Goal: Transaction & Acquisition: Book appointment/travel/reservation

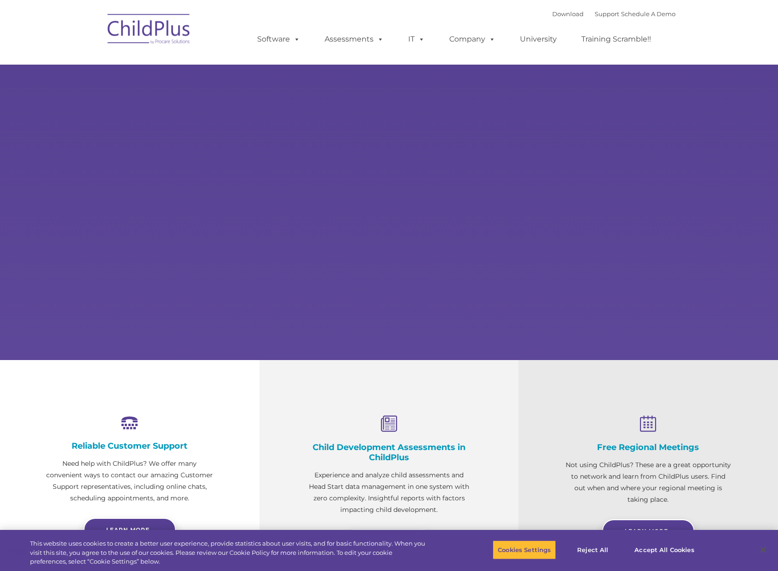
select select "MEDIUM"
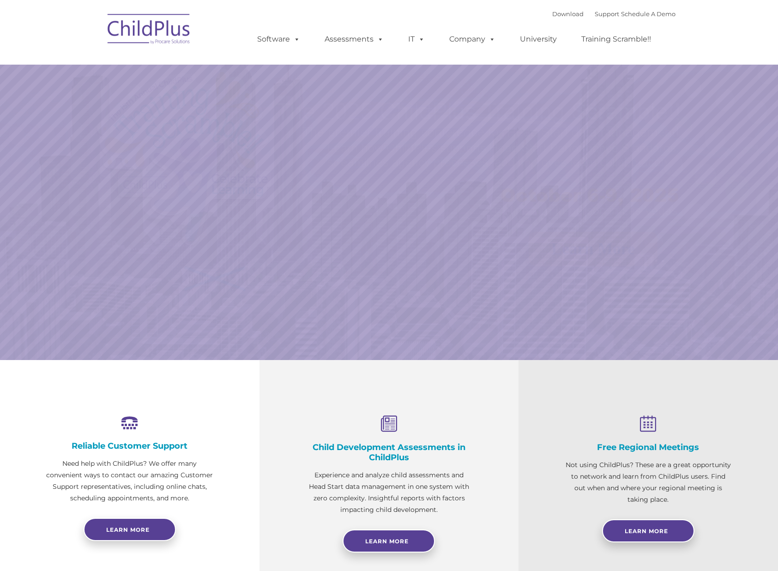
select select "MEDIUM"
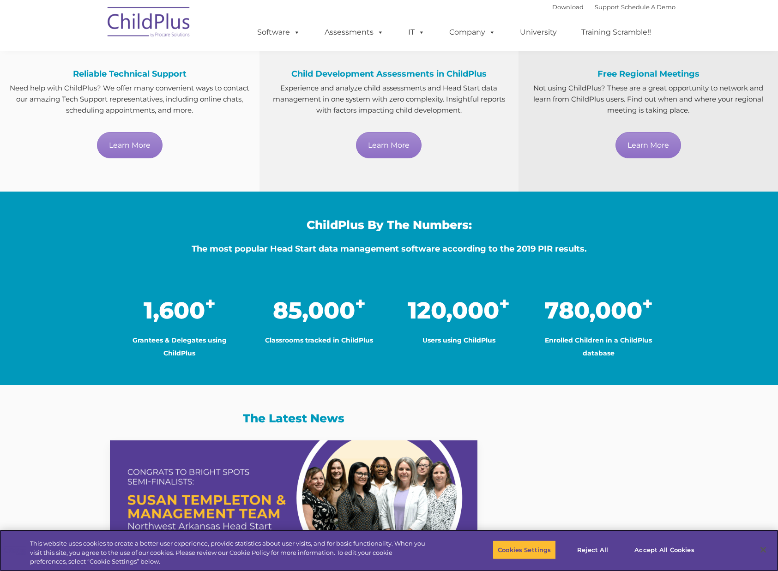
scroll to position [569, 0]
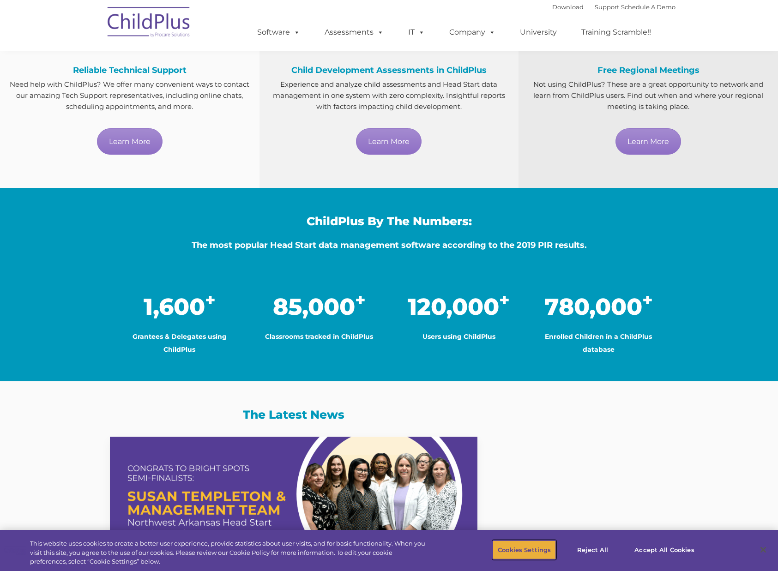
click at [529, 550] on button "Cookies Settings" at bounding box center [524, 549] width 63 height 19
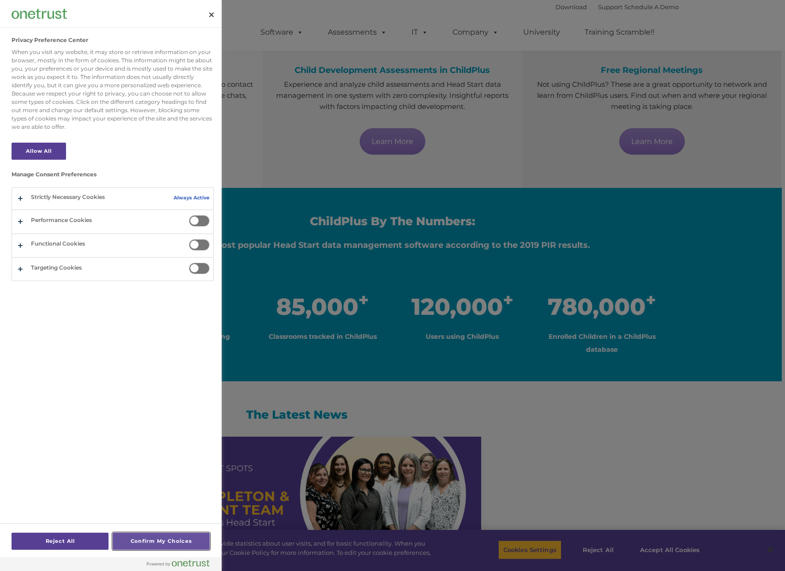
click at [147, 539] on button "Confirm My Choices" at bounding box center [161, 541] width 97 height 17
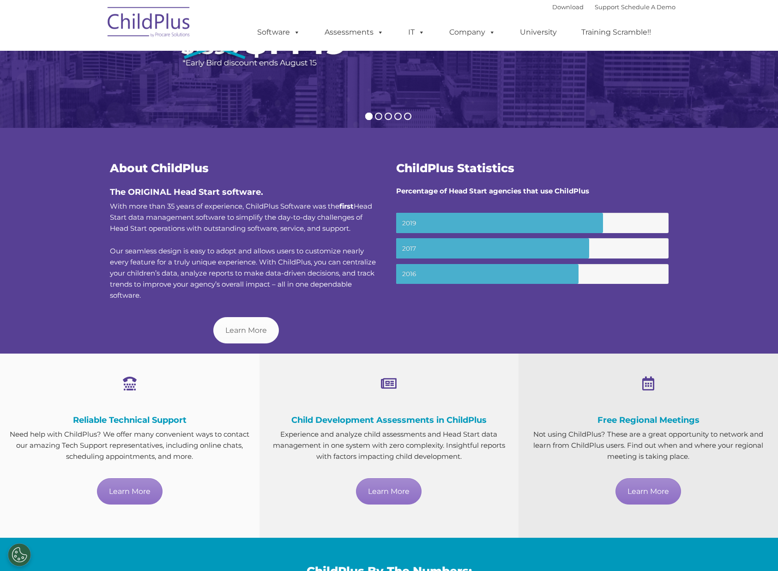
scroll to position [0, 0]
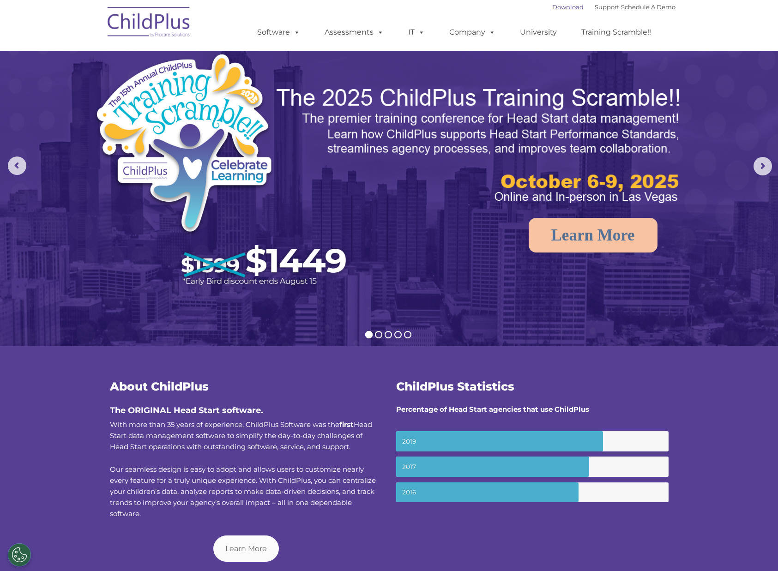
click at [552, 7] on link "Download" at bounding box center [567, 6] width 31 height 7
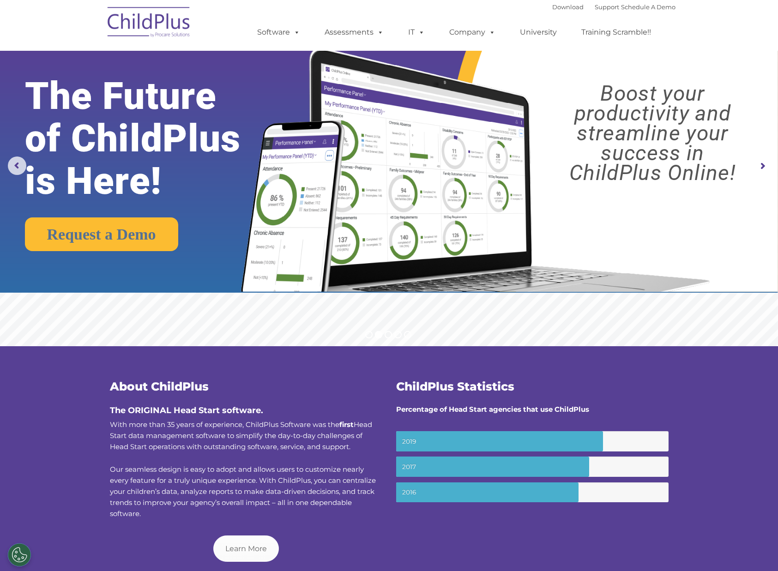
click at [558, 0] on div "Download Support | Schedule A Demo " at bounding box center [613, 7] width 123 height 14
click at [559, 8] on link "Download" at bounding box center [567, 6] width 31 height 7
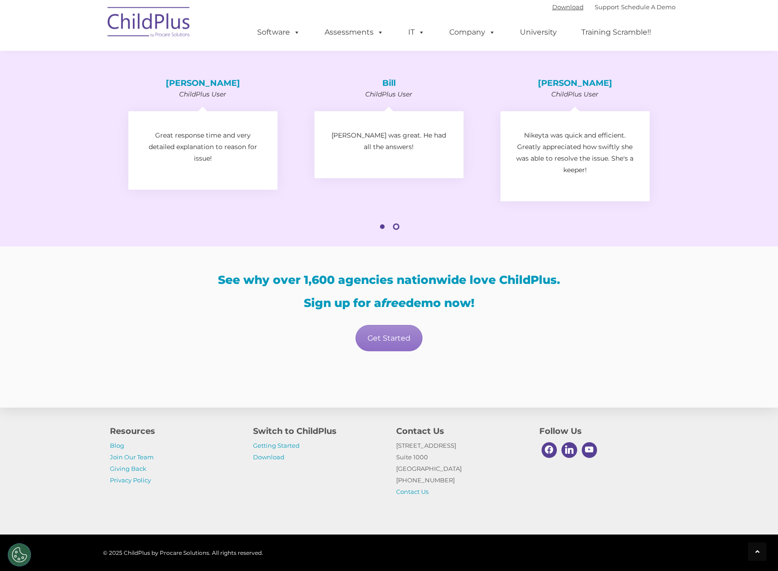
scroll to position [1442, 0]
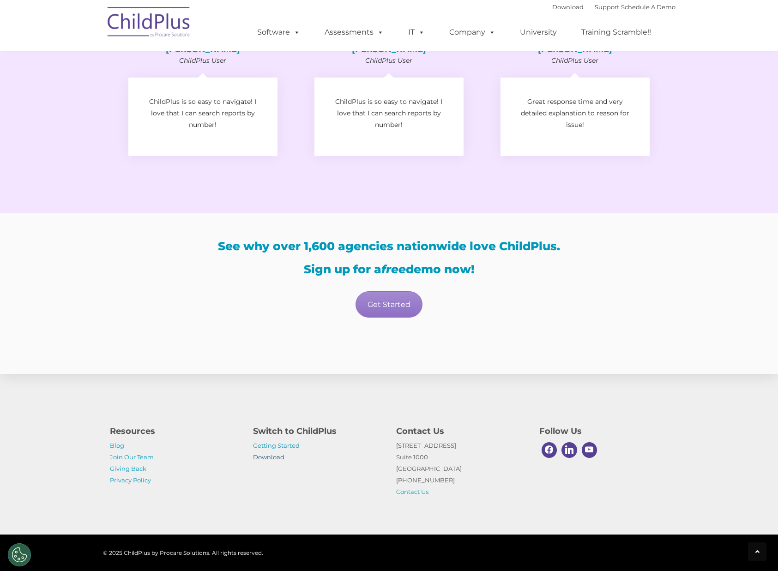
click at [273, 458] on link "Download" at bounding box center [268, 457] width 31 height 7
click at [386, 303] on link "Get Started" at bounding box center [389, 304] width 67 height 26
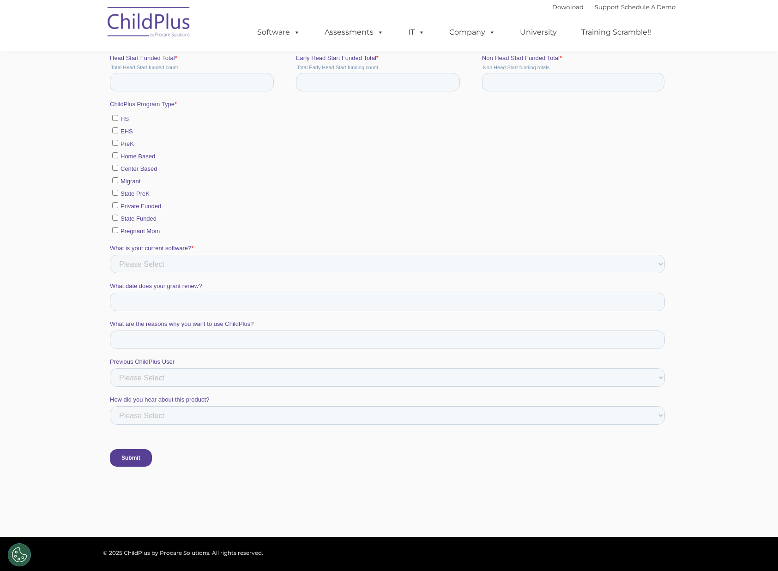
scroll to position [185, 0]
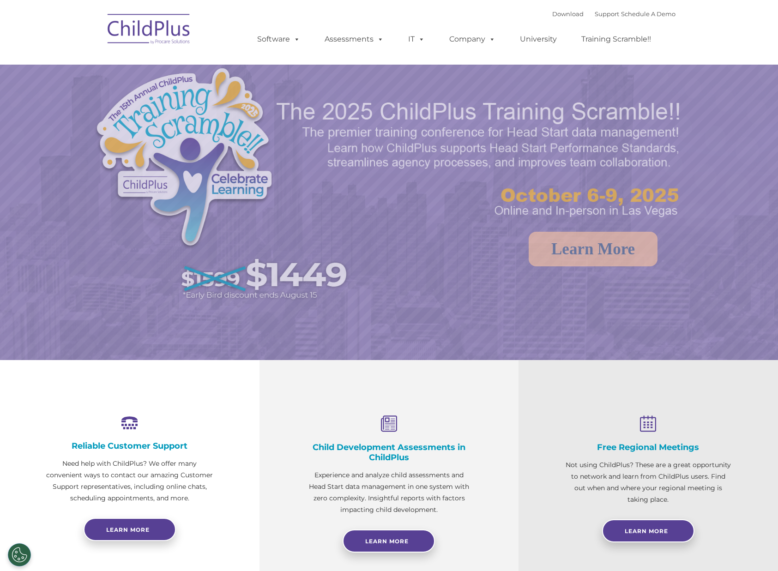
select select "MEDIUM"
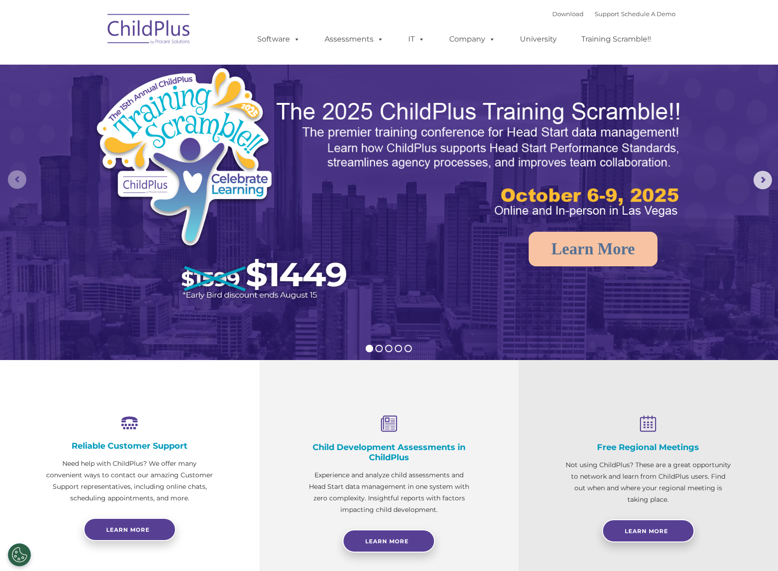
click at [20, 178] on rs-arrow at bounding box center [17, 179] width 18 height 18
